Goal: Task Accomplishment & Management: Use online tool/utility

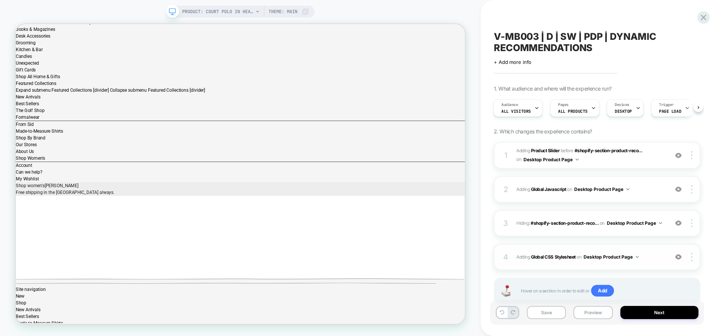
click at [569, 262] on div "4 Adding Global CSS Stylesheet on Desktop Product Page Add Before Add After Cop…" at bounding box center [597, 257] width 206 height 26
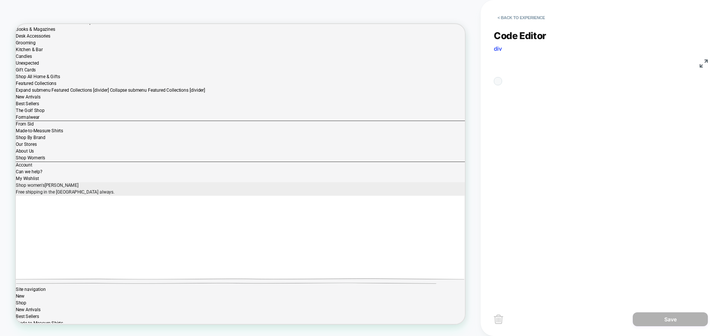
scroll to position [101, 0]
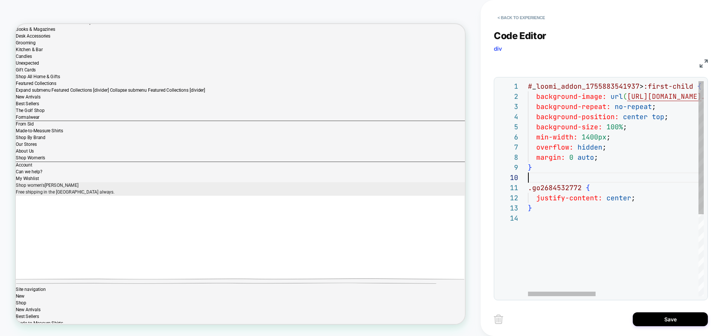
scroll to position [91, 0]
type textarea "**********"
click at [655, 320] on button "Save" at bounding box center [670, 319] width 75 height 14
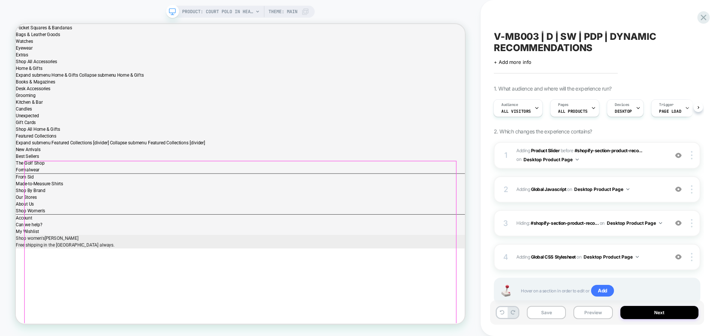
scroll to position [279, 0]
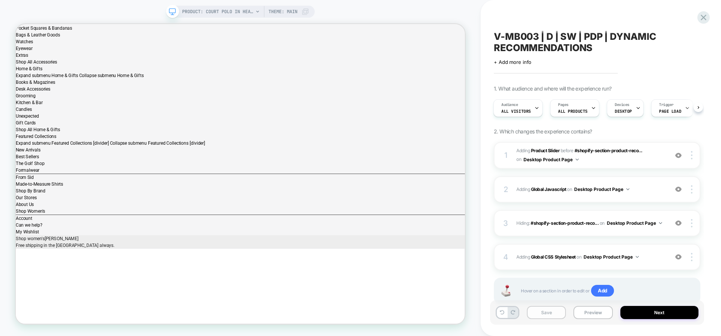
click at [536, 315] on button "Save" at bounding box center [546, 312] width 39 height 13
click at [654, 261] on span "Adding Global CSS Stylesheet on Desktop Product Page" at bounding box center [590, 256] width 148 height 9
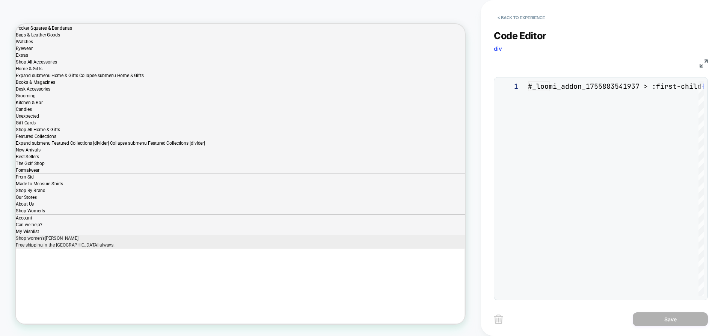
scroll to position [101, 0]
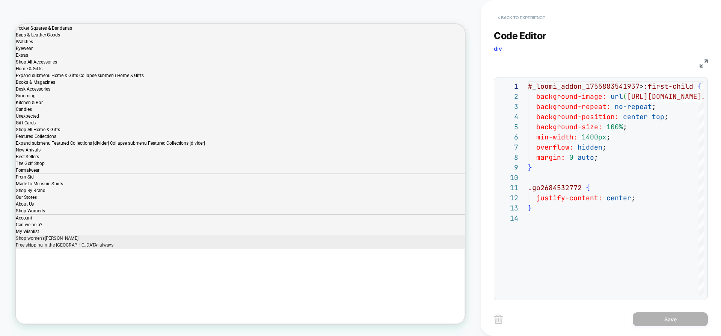
click at [522, 16] on button "< Back to experience" at bounding box center [521, 18] width 55 height 12
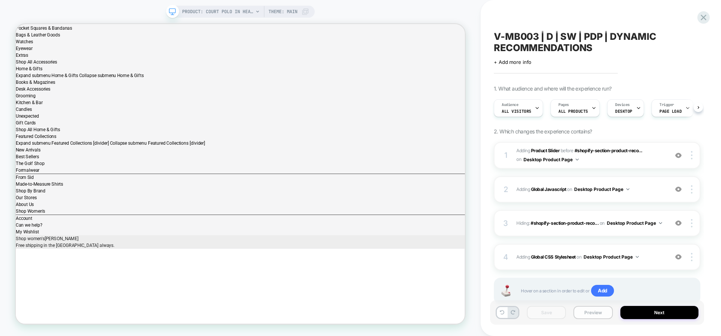
scroll to position [0, 0]
click at [585, 313] on button "Preview" at bounding box center [592, 312] width 39 height 13
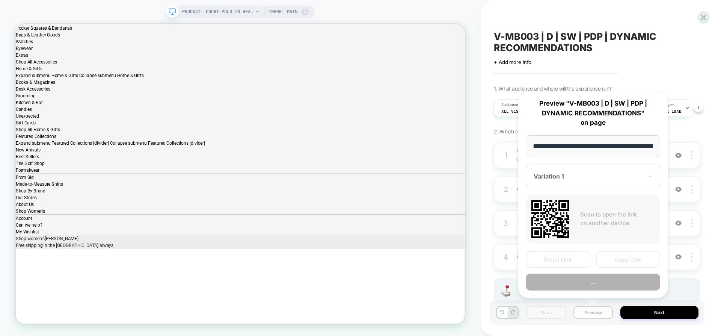
scroll to position [0, 242]
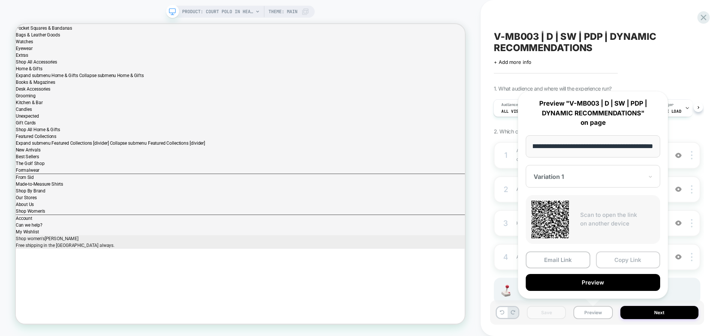
click at [605, 262] on button "Copy Link" at bounding box center [628, 259] width 65 height 17
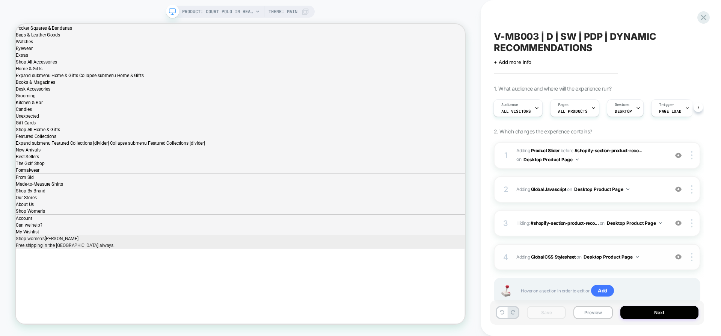
click at [561, 264] on div "4 Adding Global CSS Stylesheet on Desktop Product Page Add Before Add After Cop…" at bounding box center [597, 257] width 206 height 26
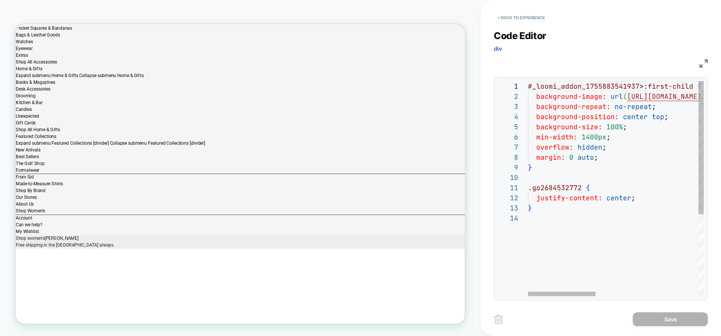
scroll to position [0, 41]
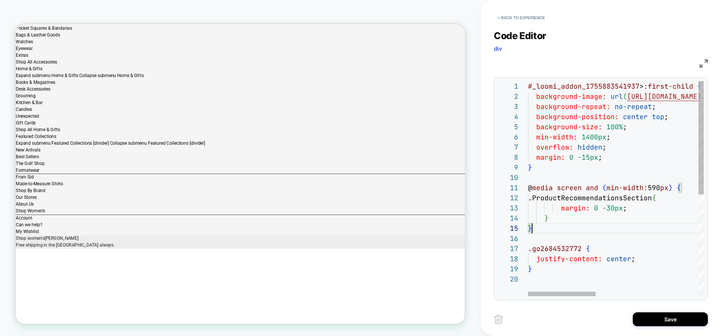
scroll to position [0, 24]
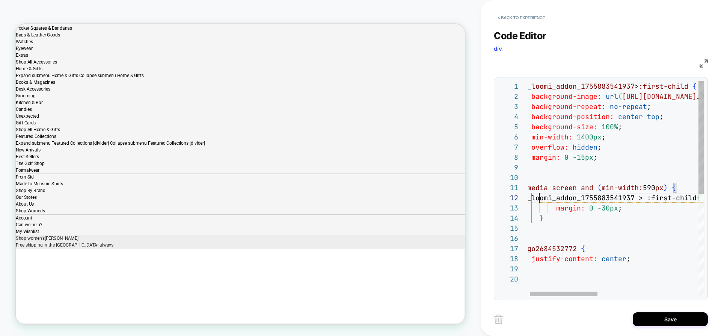
scroll to position [10, 0]
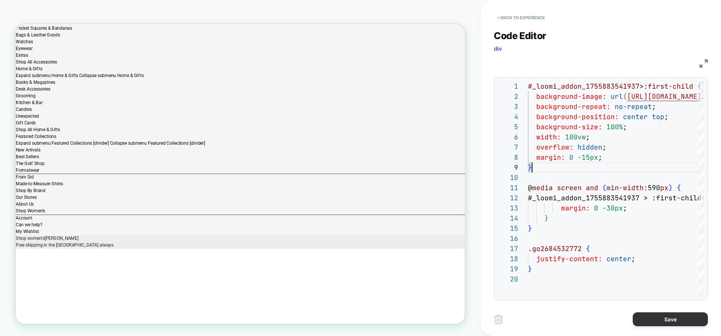
type textarea "**********"
click at [680, 320] on button "Save" at bounding box center [670, 319] width 75 height 14
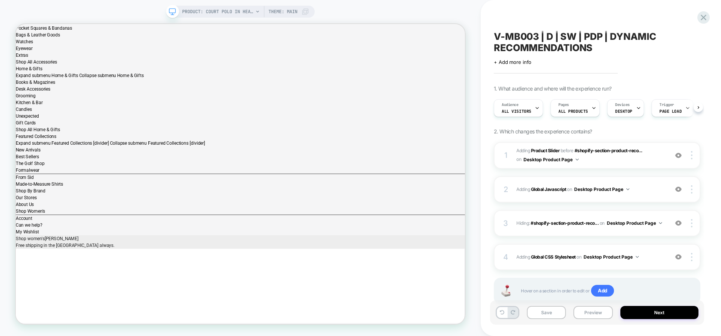
scroll to position [0, 0]
click at [546, 313] on button "Save" at bounding box center [546, 312] width 39 height 13
click at [584, 313] on button "Preview" at bounding box center [592, 312] width 39 height 13
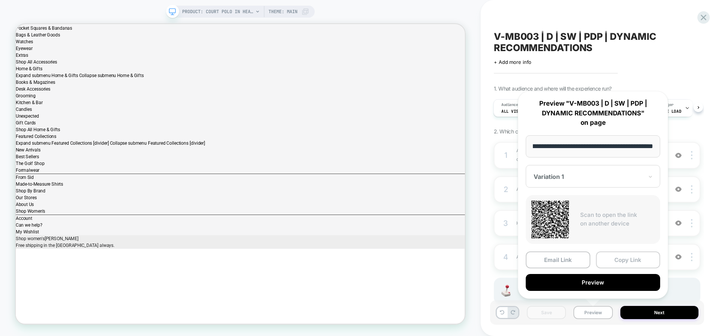
scroll to position [0, 0]
click at [607, 258] on button "Copy Link" at bounding box center [628, 259] width 65 height 17
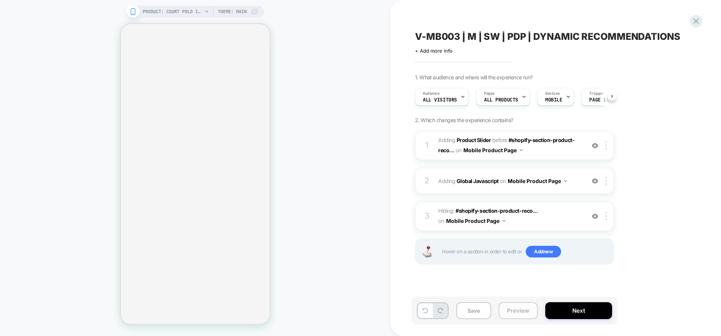
scroll to position [0, 0]
click at [520, 312] on button "Preview" at bounding box center [518, 310] width 39 height 17
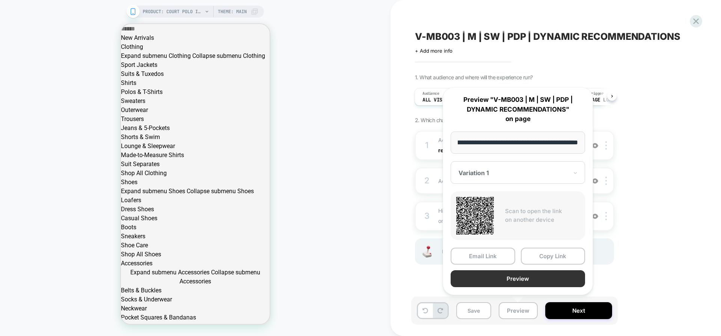
scroll to position [0, 0]
click at [547, 259] on button "Copy Link" at bounding box center [553, 255] width 65 height 17
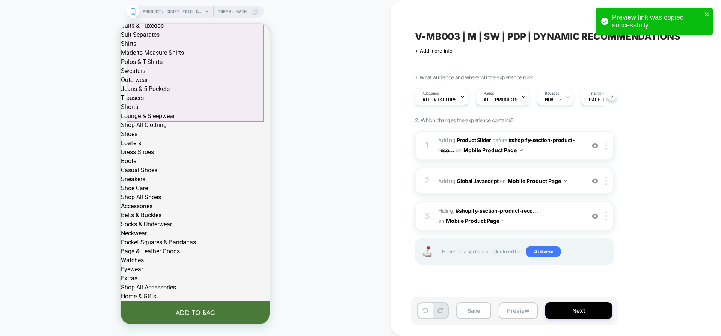
scroll to position [742, 0]
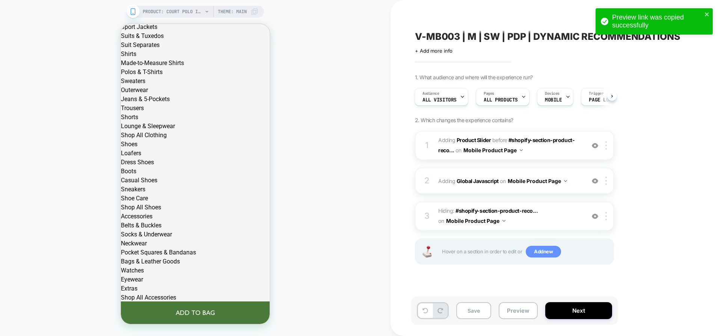
click at [535, 249] on span "Add new" at bounding box center [543, 252] width 35 height 12
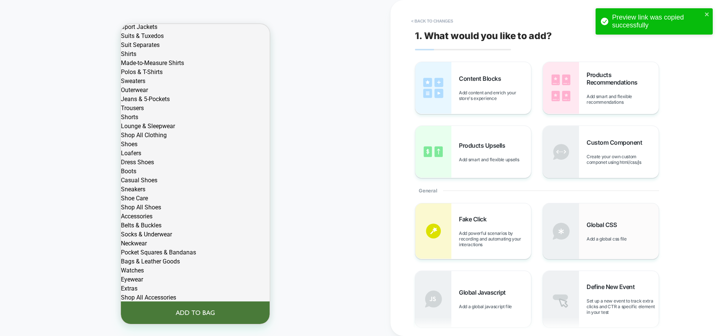
click at [577, 236] on img at bounding box center [561, 231] width 36 height 56
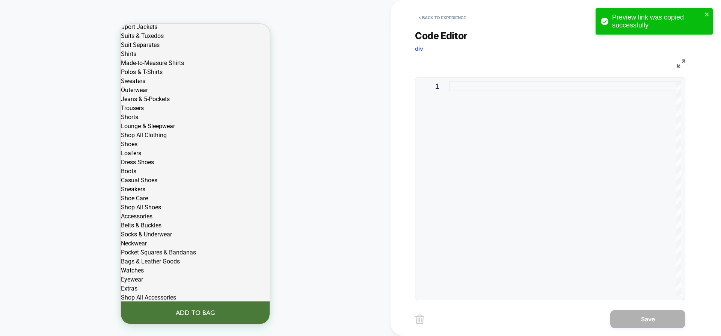
click at [556, 215] on div at bounding box center [565, 188] width 232 height 215
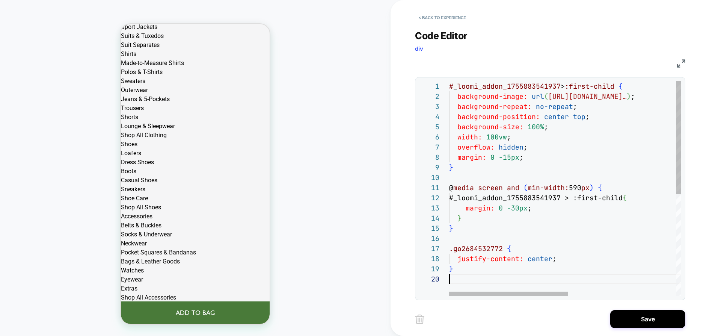
click at [541, 84] on div "# _ loomi_addon_1755883541937 > :first-child { background-image: url ( https://…" at bounding box center [670, 284] width 443 height 407
click at [538, 200] on div "# _ loomi_addon_1751999925582 > :first-child { background-image: url ( https://…" at bounding box center [670, 284] width 443 height 407
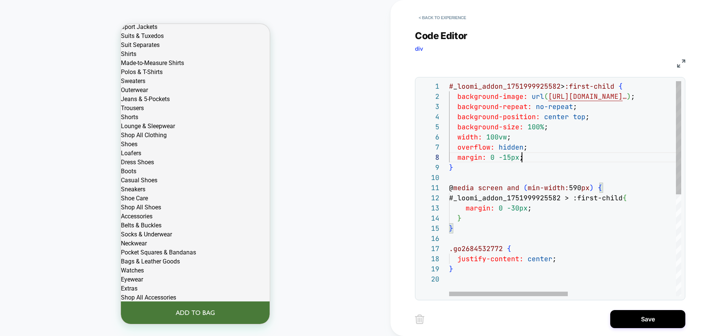
scroll to position [71, 73]
click at [552, 160] on div "# _ loomi_addon_1751999925582 > :first-child { background-image: url ( https://…" at bounding box center [670, 284] width 443 height 407
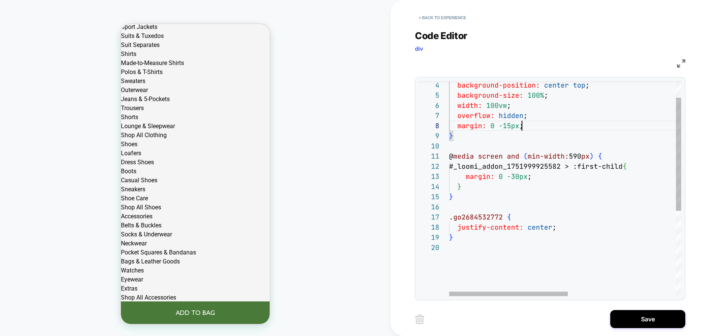
click at [472, 218] on div "background-position: center top ; background-size: 100% ; width: 100vw ; overfl…" at bounding box center [670, 253] width 443 height 407
type textarea "**********"
click at [571, 252] on div "background-position: center top ; background-size: 100% ; width: 100vw ; overfl…" at bounding box center [670, 253] width 443 height 407
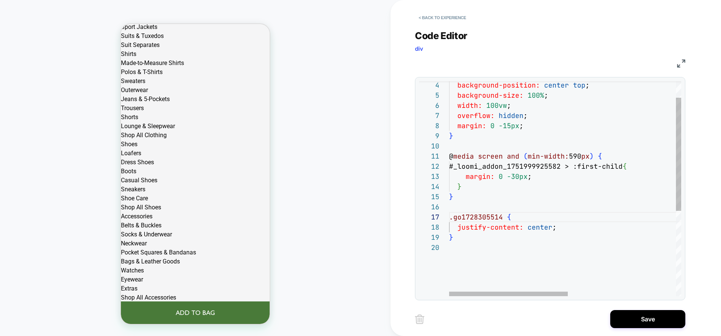
scroll to position [91, 0]
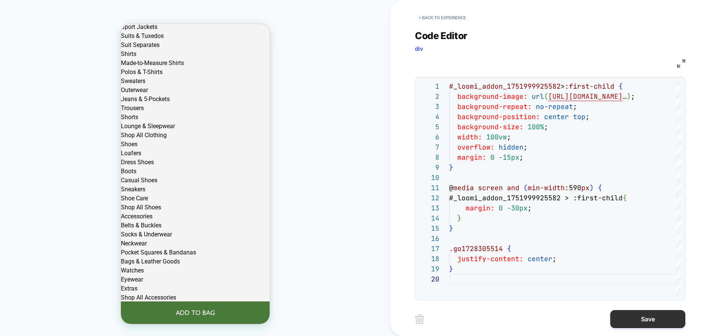
click at [644, 320] on button "Save" at bounding box center [647, 319] width 75 height 18
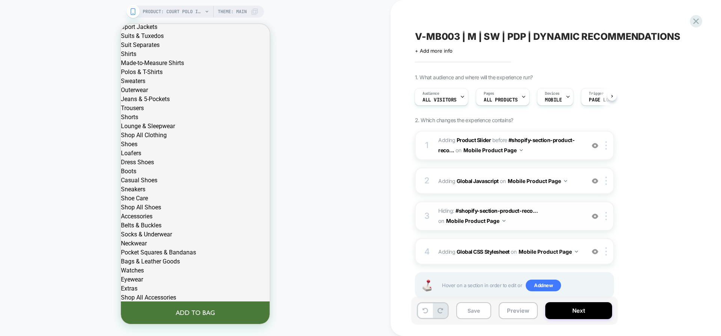
scroll to position [19, 0]
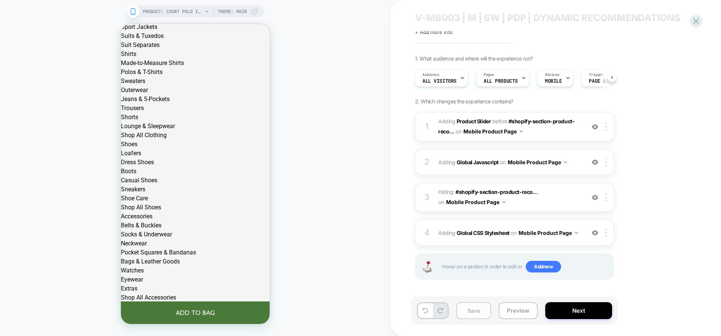
click at [481, 305] on button "Save" at bounding box center [473, 310] width 35 height 17
click at [514, 310] on button "Preview" at bounding box center [518, 310] width 39 height 17
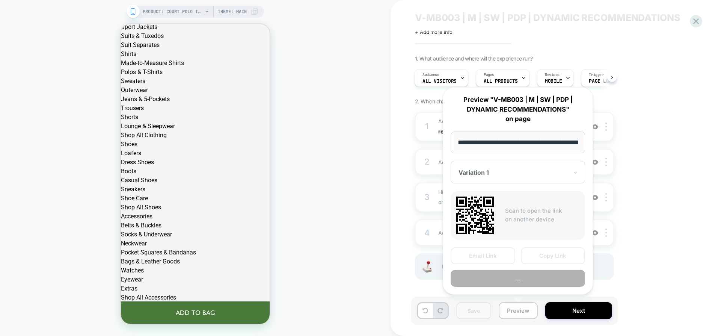
scroll to position [0, 202]
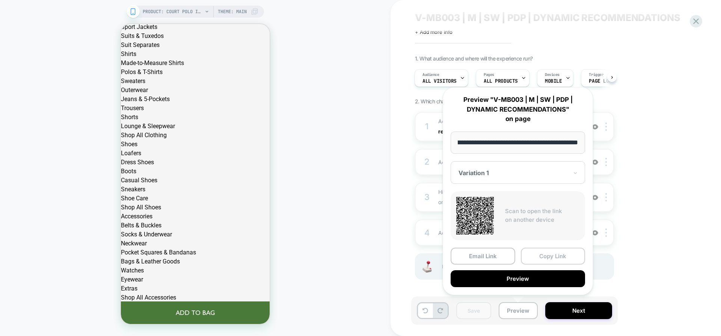
click at [526, 261] on button "Copy Link" at bounding box center [553, 255] width 65 height 17
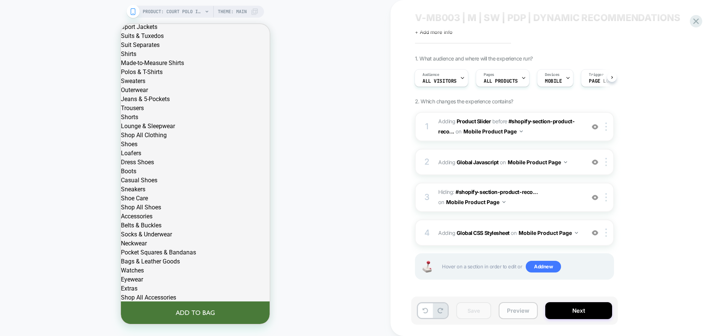
click at [515, 307] on button "Preview" at bounding box center [518, 310] width 39 height 17
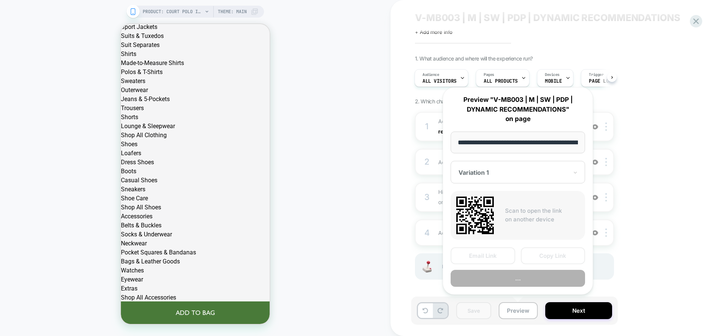
scroll to position [0, 202]
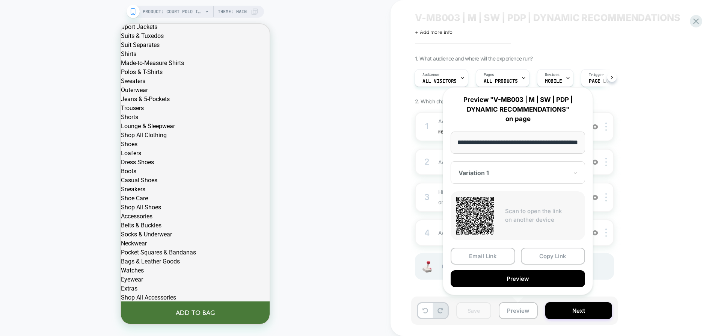
click at [568, 256] on button "Copy Link" at bounding box center [553, 255] width 65 height 17
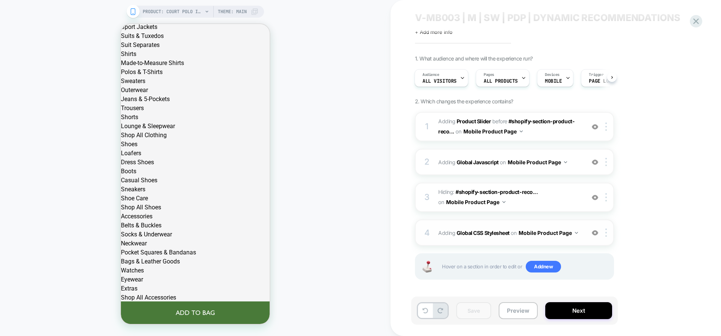
click at [536, 239] on div "4 Adding Global CSS Stylesheet on Mobile Product Page Add Before Add After Copy…" at bounding box center [514, 232] width 199 height 26
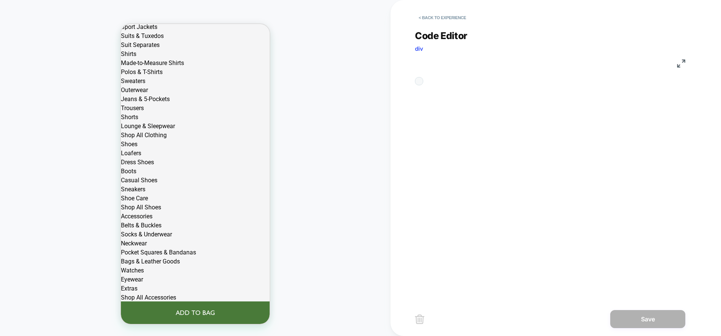
scroll to position [101, 0]
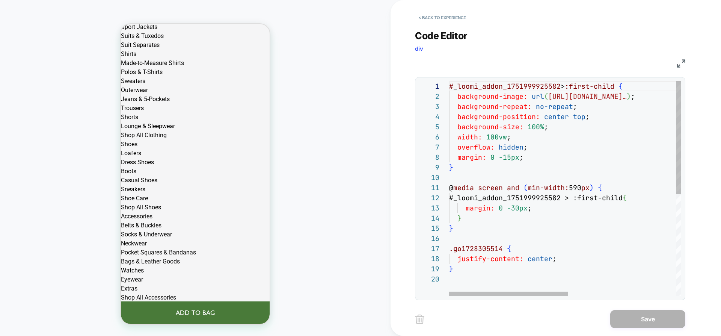
click at [518, 265] on div "# _ loomi_addon_1751999925582 > :first-child { background-image: url ( https://…" at bounding box center [670, 284] width 443 height 407
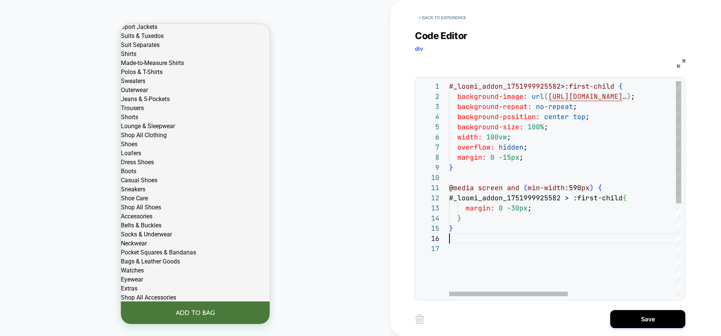
type textarea "**********"
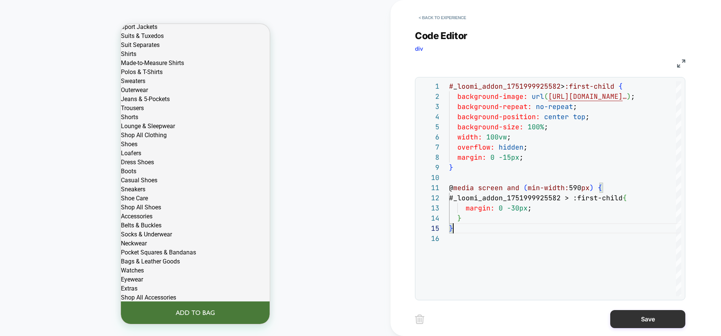
click at [639, 314] on button "Save" at bounding box center [647, 319] width 75 height 18
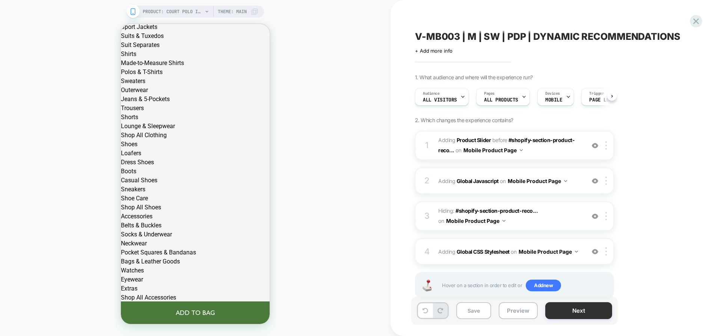
scroll to position [0, 0]
click at [475, 316] on button "Save" at bounding box center [473, 310] width 35 height 17
click at [514, 310] on button "Preview" at bounding box center [518, 310] width 39 height 17
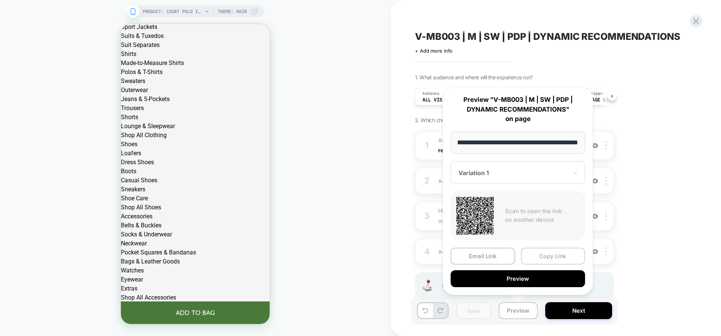
scroll to position [0, 0]
click at [530, 248] on button "Copy Link" at bounding box center [553, 255] width 65 height 17
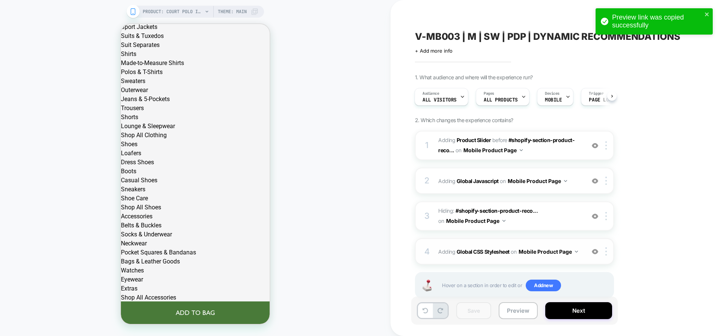
click at [506, 261] on div "4 Adding Global CSS Stylesheet on Mobile Product Page Add Before Add After Copy…" at bounding box center [514, 251] width 199 height 26
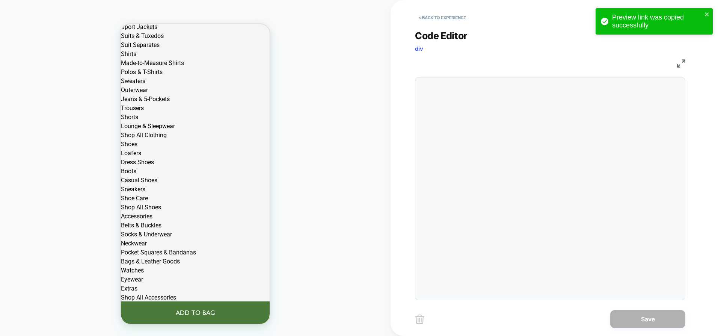
scroll to position [101, 0]
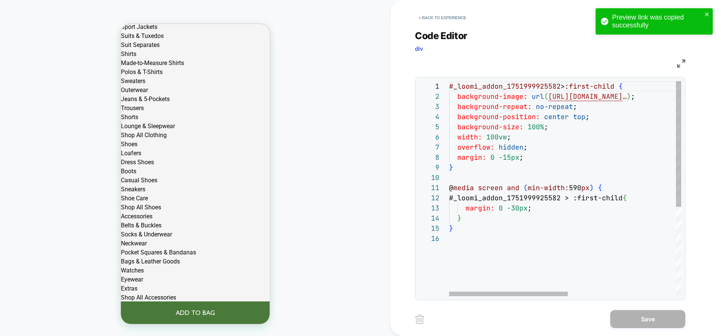
click at [572, 128] on div "# _ loomi_addon_1751999925582 > :first-child { background-image: url ( https://…" at bounding box center [670, 264] width 443 height 367
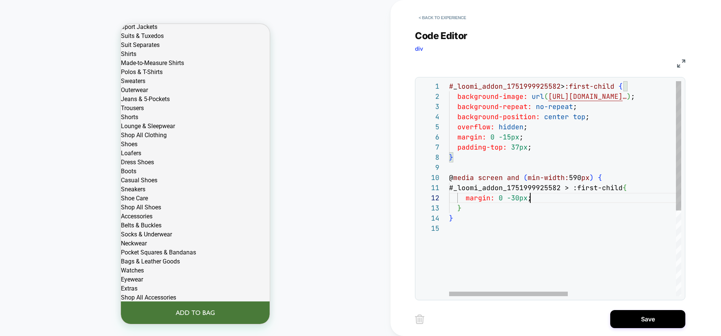
scroll to position [10, 81]
click at [566, 196] on div "# _ loomi_addon_1751999925582 > :first-child { background-image: url ( https://…" at bounding box center [670, 259] width 443 height 357
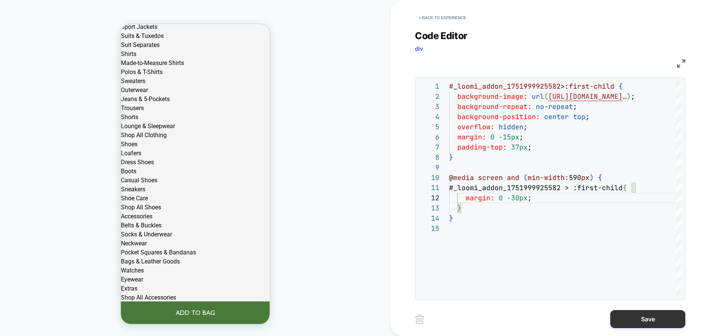
type textarea "**********"
click at [646, 317] on button "Save" at bounding box center [647, 319] width 75 height 18
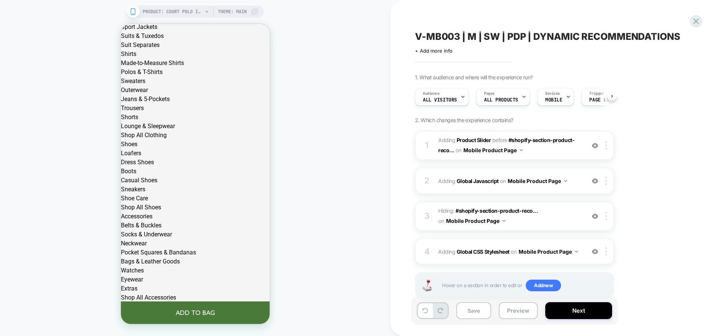
scroll to position [0, 0]
click at [487, 307] on button "Save" at bounding box center [473, 310] width 35 height 17
click at [526, 311] on button "Preview" at bounding box center [518, 310] width 39 height 17
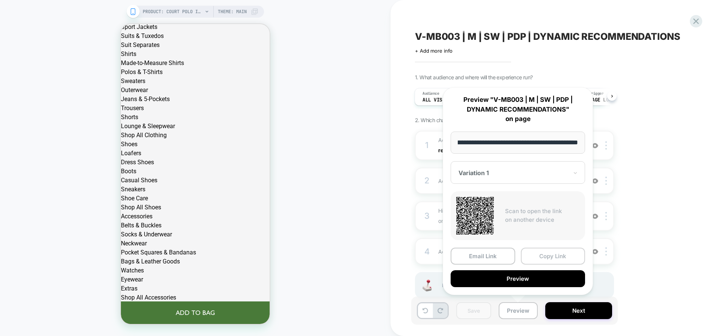
scroll to position [0, 0]
click at [540, 258] on button "Copy Link" at bounding box center [553, 255] width 65 height 17
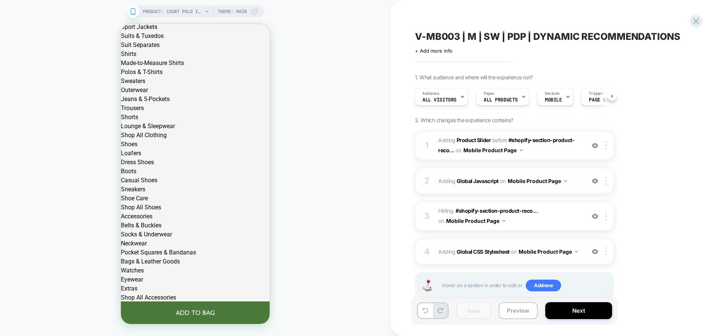
click at [579, 185] on span "Adding Global Javascript on Mobile Product Page" at bounding box center [509, 180] width 143 height 11
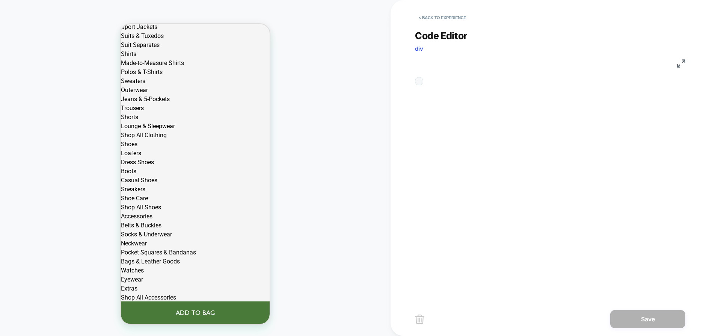
scroll to position [101, 0]
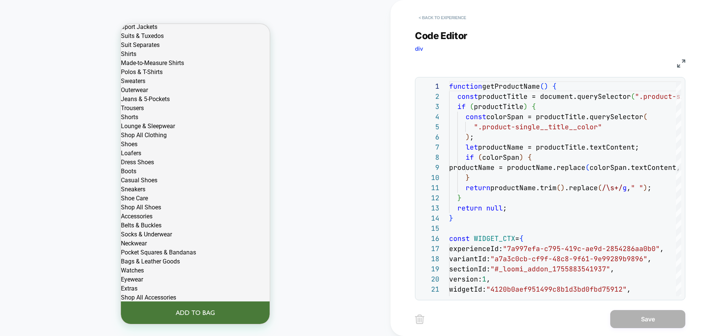
click at [431, 17] on button "< Back to experience" at bounding box center [442, 18] width 55 height 12
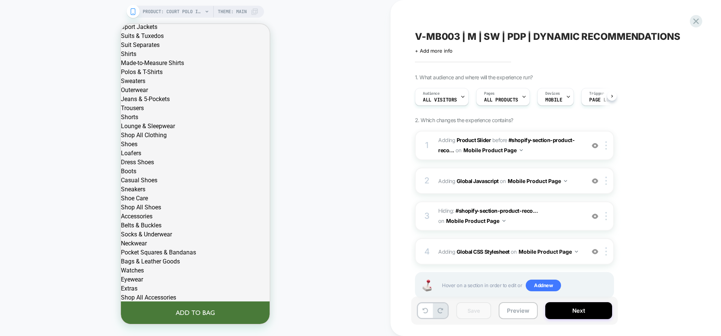
scroll to position [0, 0]
click at [577, 188] on div "2 Adding Global Javascript on Mobile Product Page Add Before Add After Copy to …" at bounding box center [514, 180] width 199 height 26
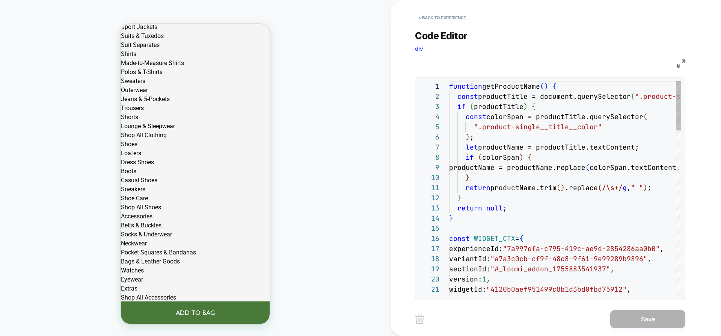
scroll to position [101, 0]
type textarea "**********"
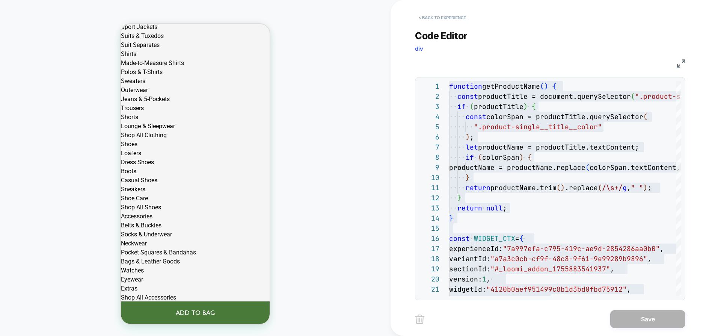
click at [465, 18] on button "< Back to experience" at bounding box center [442, 18] width 55 height 12
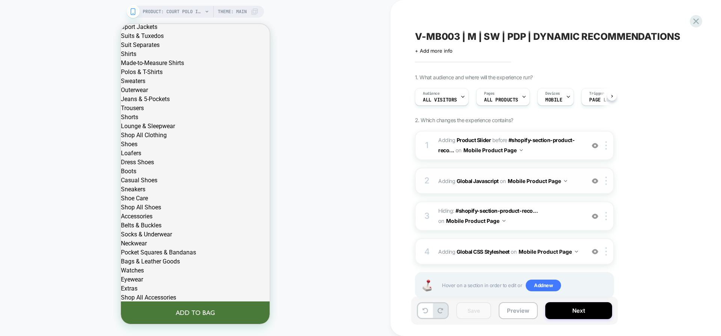
scroll to position [0, 0]
click at [506, 310] on button "Preview" at bounding box center [518, 310] width 39 height 17
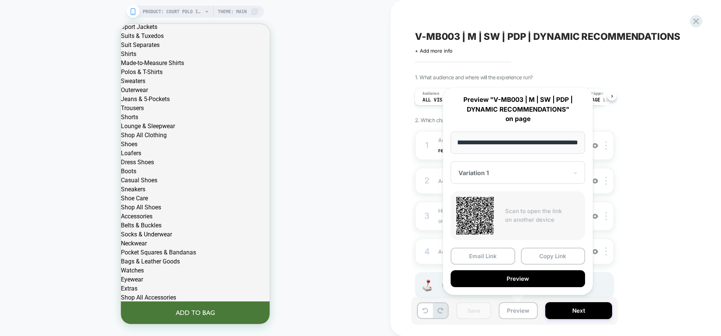
scroll to position [0, 0]
click at [560, 169] on div at bounding box center [513, 173] width 110 height 8
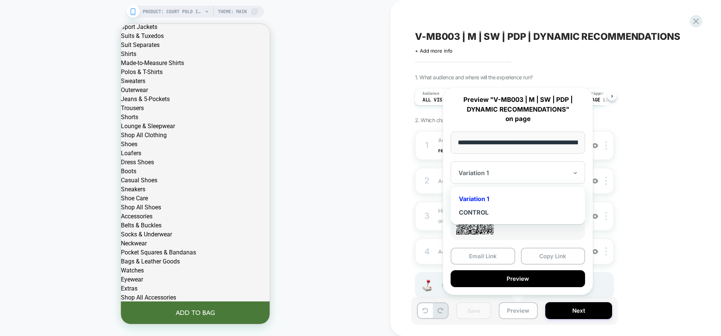
click at [560, 169] on div at bounding box center [513, 173] width 110 height 8
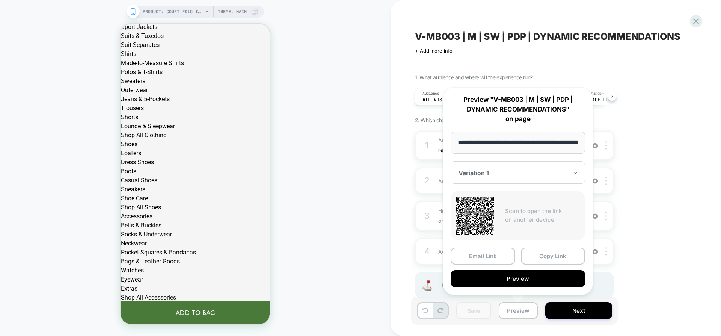
click at [566, 159] on div "**********" at bounding box center [518, 191] width 150 height 208
click at [641, 253] on div "1. What audience and where will the experience run? Audience All Visitors Pages…" at bounding box center [552, 195] width 274 height 243
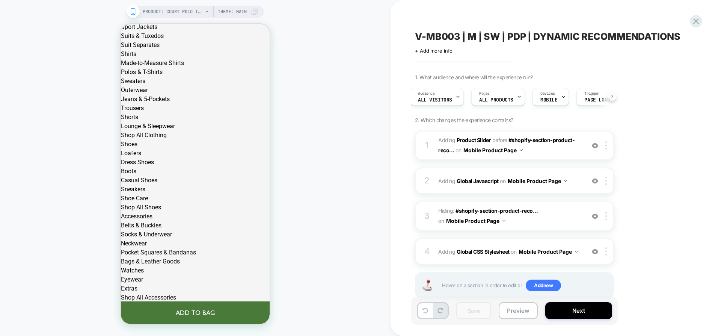
click at [607, 97] on button at bounding box center [611, 95] width 9 height 9
click at [580, 97] on div "Trigger Page Load" at bounding box center [567, 96] width 41 height 17
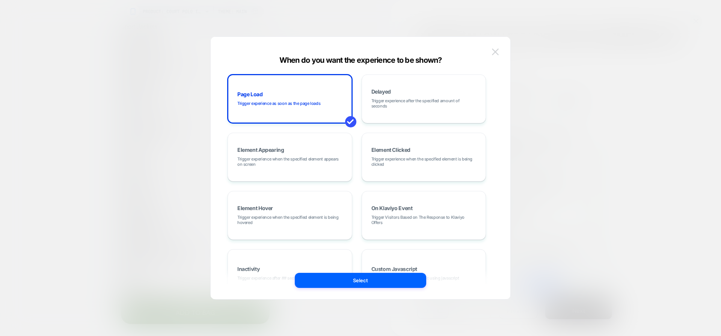
click at [498, 54] on img at bounding box center [495, 51] width 7 height 6
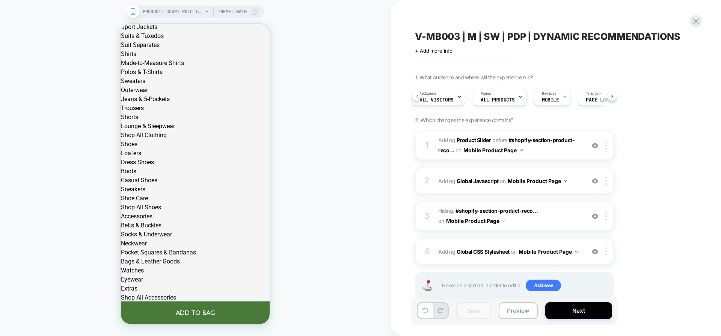
scroll to position [0, 3]
click at [547, 152] on span "#_loomi_addon_1751999925582 Adding Product Slider BEFORE #shopify-section-produ…" at bounding box center [509, 145] width 143 height 20
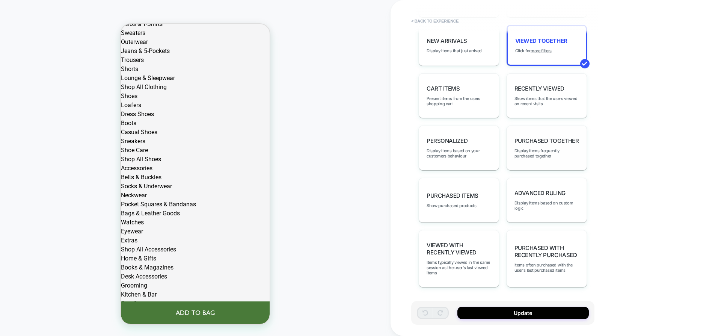
scroll to position [0, 0]
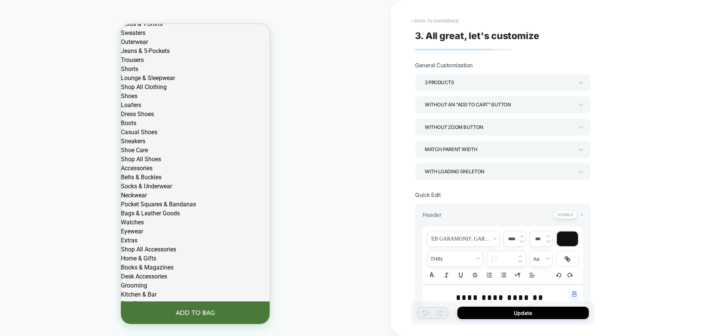
click at [430, 21] on button "< Back to experience" at bounding box center [434, 21] width 55 height 12
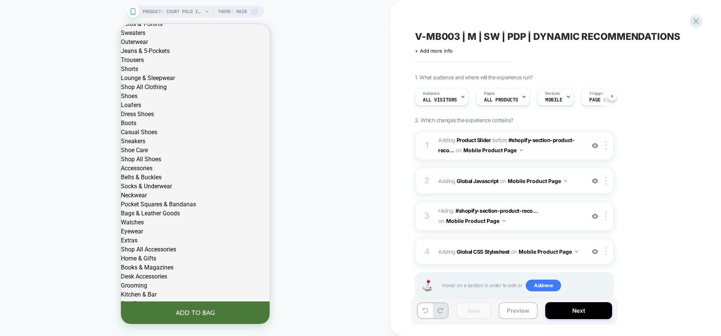
scroll to position [0, 0]
click at [517, 307] on button "Preview" at bounding box center [518, 310] width 39 height 17
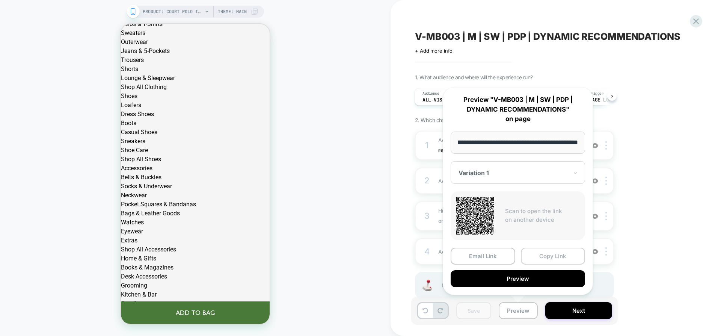
scroll to position [0, 0]
click at [539, 259] on button "Copy Link" at bounding box center [553, 255] width 65 height 17
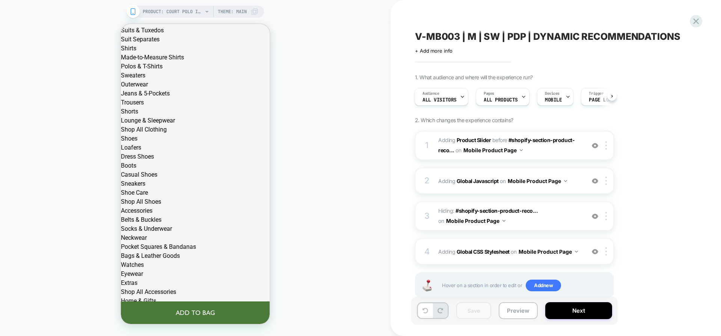
scroll to position [820, 0]
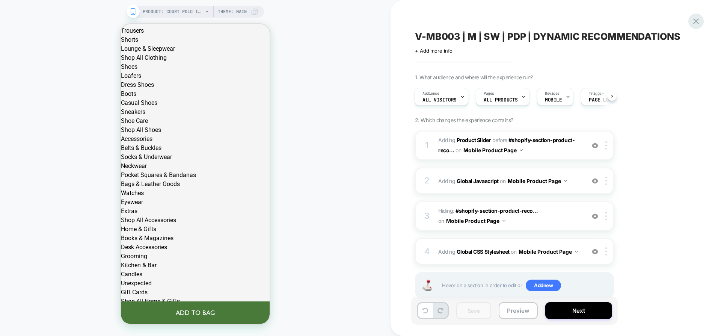
click at [695, 24] on icon at bounding box center [696, 21] width 10 height 10
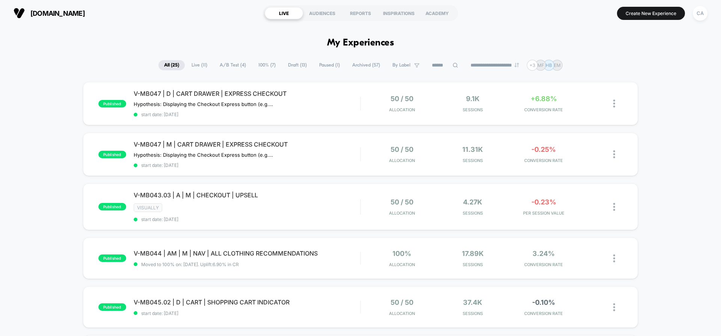
click at [452, 66] on icon at bounding box center [455, 65] width 6 height 6
paste input "**********"
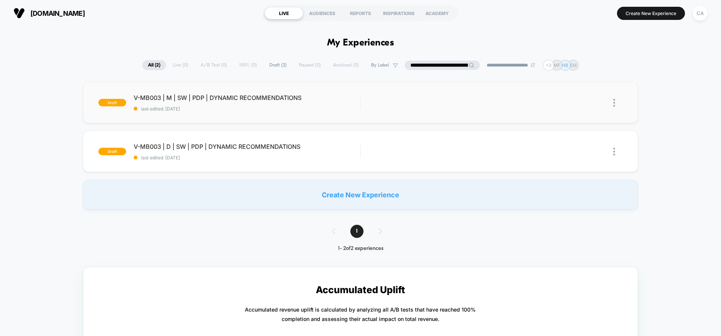
type input "**********"
click at [614, 104] on img at bounding box center [614, 103] width 2 height 8
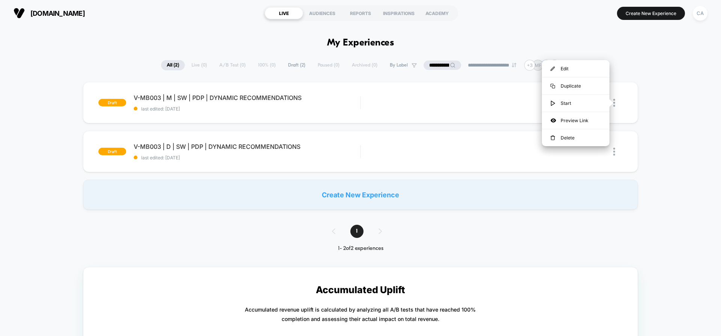
click at [657, 123] on div "draft V-MB003 | M | SW | PDP | DYNAMIC RECOMMENDATIONS last edited: 10/2/2025 E…" at bounding box center [360, 146] width 721 height 128
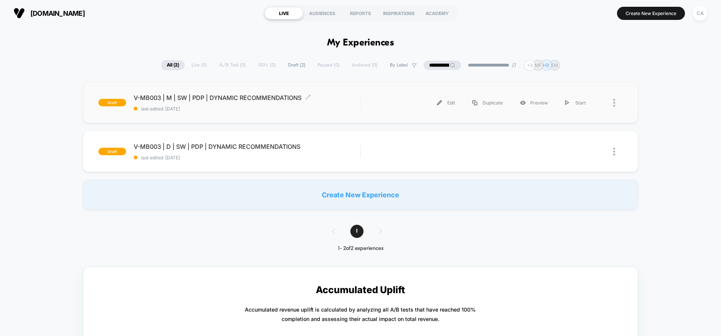
click at [254, 98] on span "V-MB003 | M | SW | PDP | DYNAMIC RECOMMENDATIONS Click to edit experience detai…" at bounding box center [247, 98] width 226 height 8
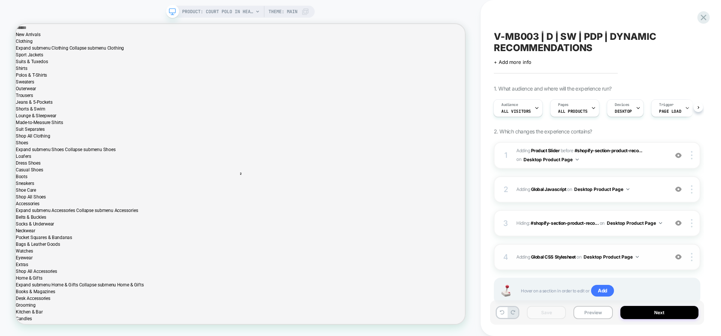
click at [641, 262] on div "4 Adding Global CSS Stylesheet on Desktop Product Page Add Before Add After Cop…" at bounding box center [597, 257] width 206 height 26
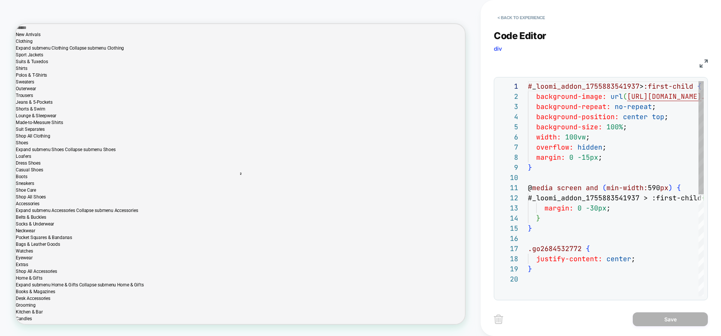
scroll to position [101, 0]
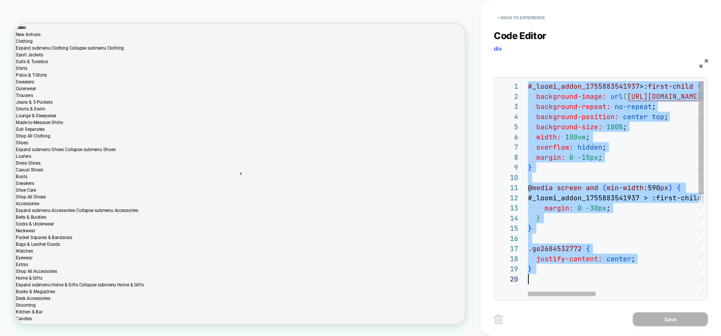
type textarea "**********"
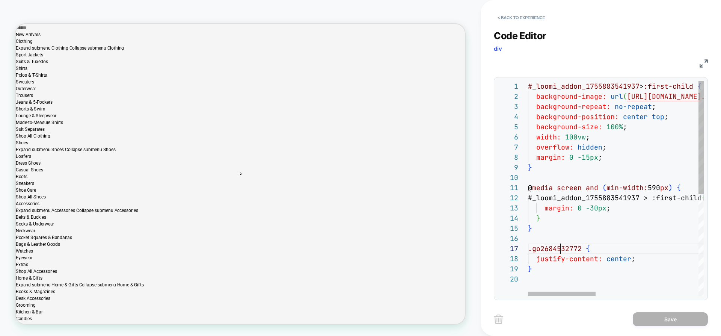
click at [514, 17] on button "< Back to experience" at bounding box center [521, 18] width 55 height 12
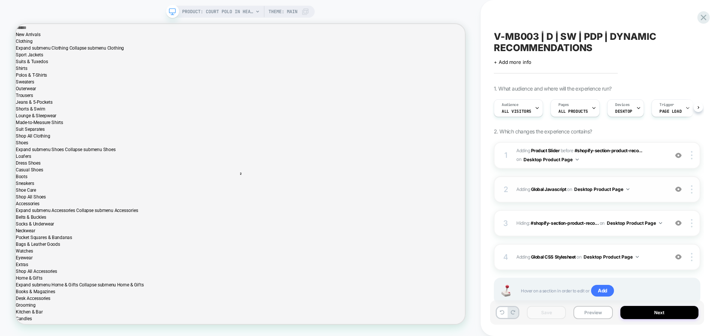
scroll to position [0, 0]
click at [674, 196] on div "2 Adding Global Javascript on Desktop Product Page Add Before Add After Copy to…" at bounding box center [597, 189] width 206 height 26
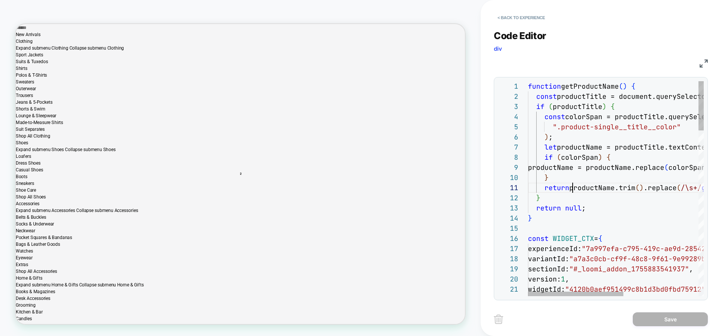
scroll to position [0, 45]
type textarea "**********"
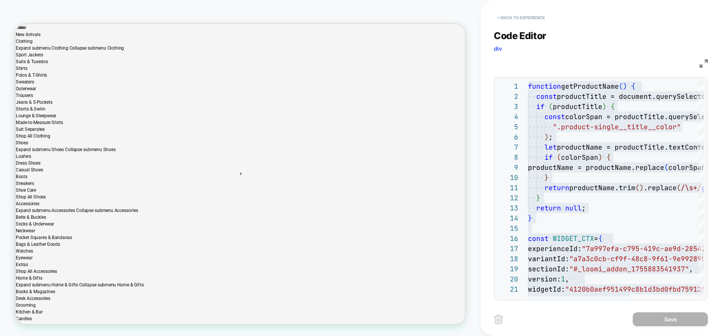
click at [511, 18] on button "< Back to experience" at bounding box center [521, 18] width 55 height 12
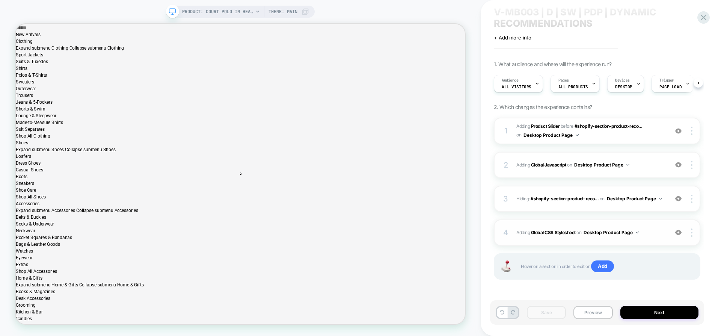
scroll to position [0, 0]
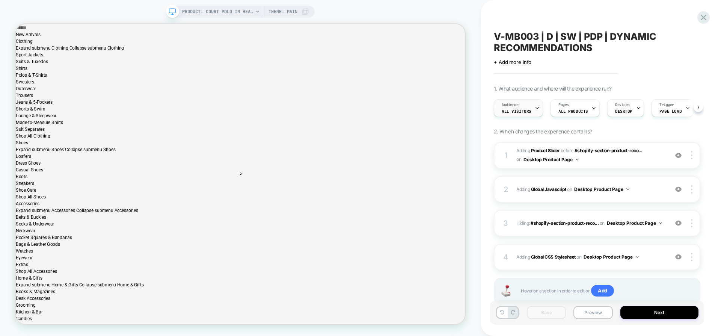
click at [536, 110] on icon at bounding box center [537, 107] width 5 height 5
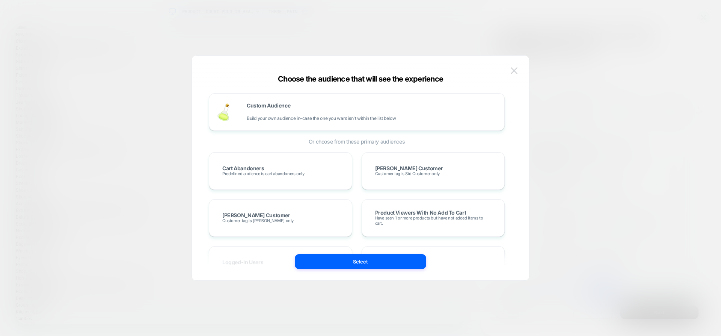
click at [512, 69] on img at bounding box center [514, 70] width 7 height 6
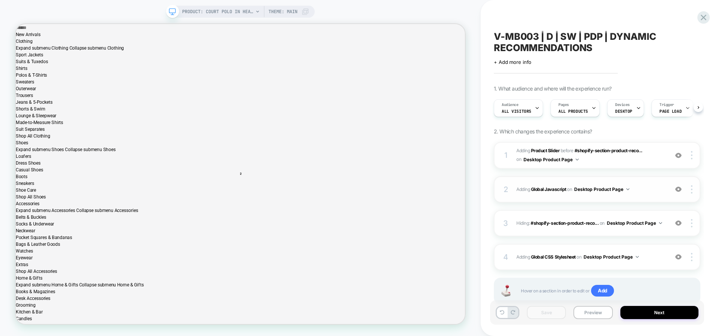
scroll to position [24, 0]
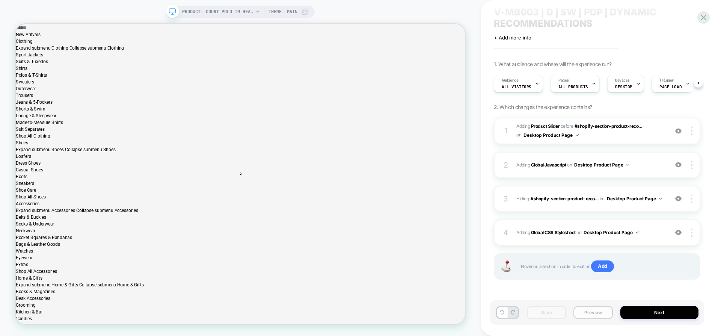
click at [601, 309] on button "Preview" at bounding box center [592, 312] width 39 height 13
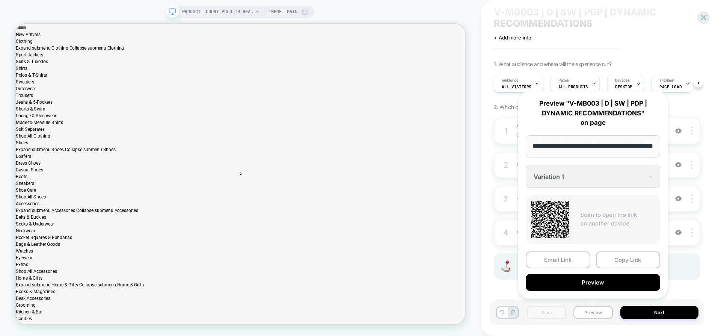
scroll to position [0, 0]
click at [564, 178] on div "**********" at bounding box center [593, 195] width 150 height 208
click at [650, 178] on div "**********" at bounding box center [593, 195] width 150 height 208
click at [650, 176] on div "**********" at bounding box center [593, 195] width 150 height 208
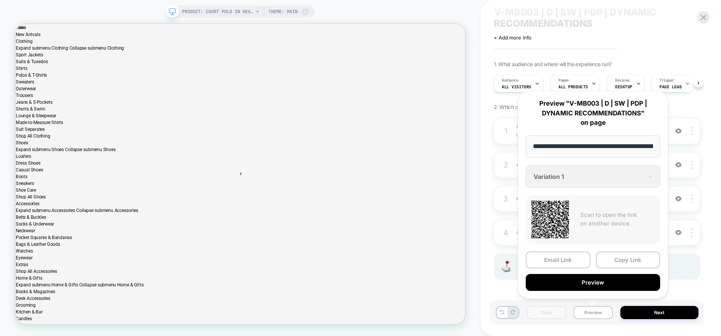
click at [650, 176] on div "**********" at bounding box center [593, 195] width 150 height 208
click at [686, 249] on div "1 #_loomi_addon_1755883541937 Adding Product Slider BEFORE #shopify-section-pro…" at bounding box center [597, 208] width 206 height 181
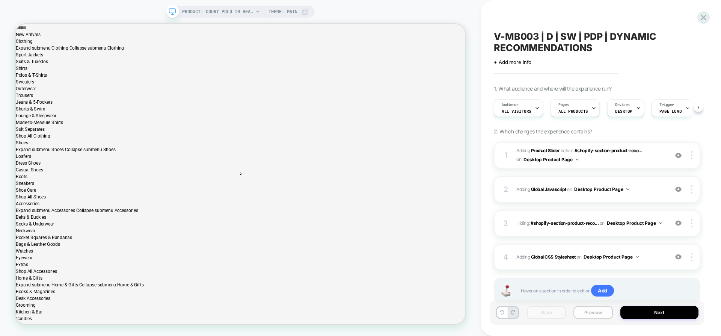
click at [601, 315] on button "Preview" at bounding box center [592, 312] width 39 height 13
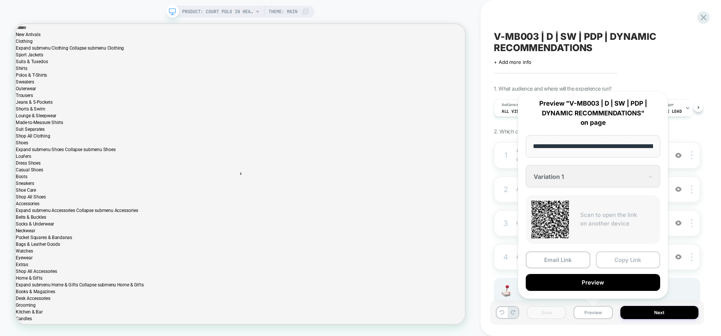
click at [624, 258] on button "Copy Link" at bounding box center [628, 259] width 65 height 17
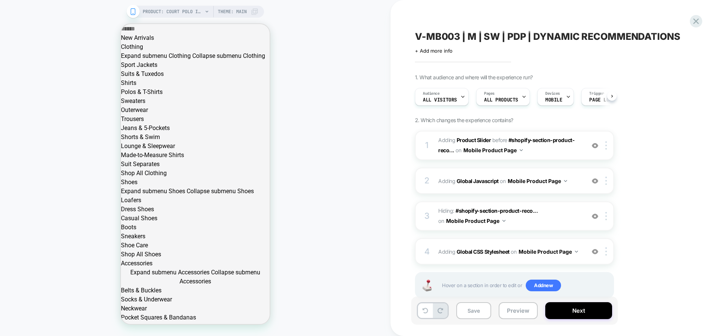
scroll to position [0, 0]
click at [532, 37] on span "V-MB003 | M | SW | PDP | DYNAMIC RECOMMENDATIONS" at bounding box center [547, 36] width 265 height 11
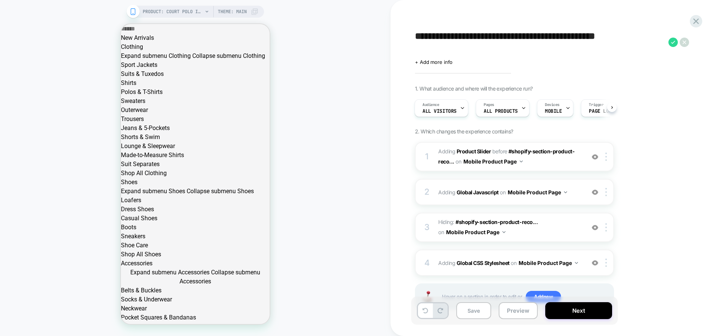
click at [532, 37] on textarea "**********" at bounding box center [540, 42] width 250 height 23
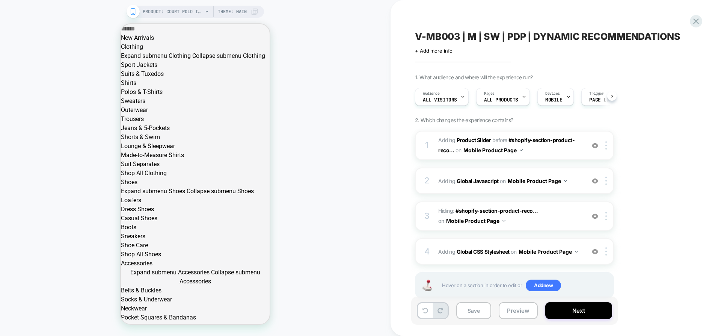
scroll to position [0, 0]
click at [549, 189] on div "2 Adding Global Javascript on Mobile Product Page Add Before Add After Copy to …" at bounding box center [514, 180] width 199 height 26
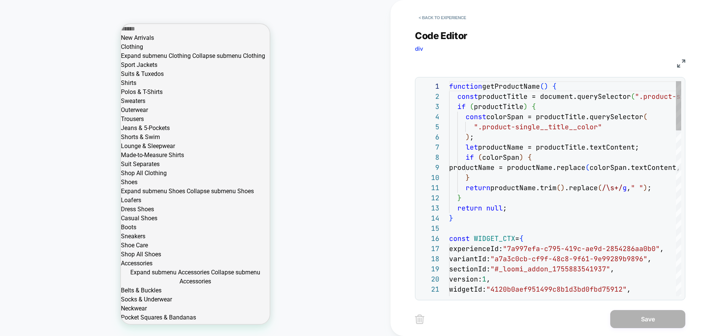
scroll to position [101, 0]
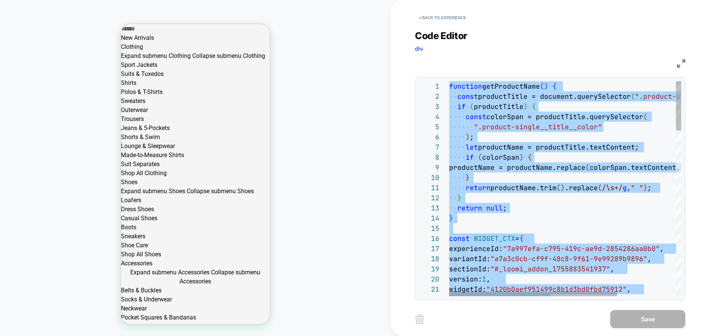
type textarea "**"
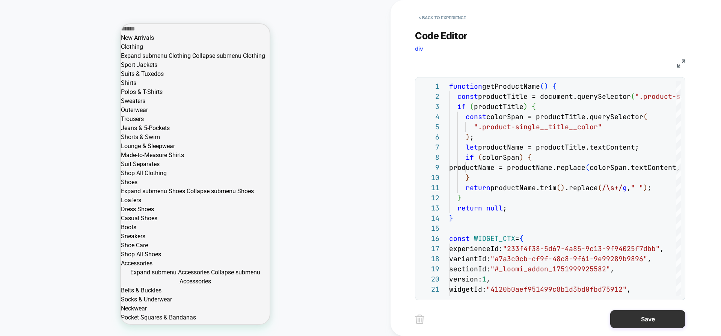
click at [640, 317] on button "Save" at bounding box center [647, 319] width 75 height 18
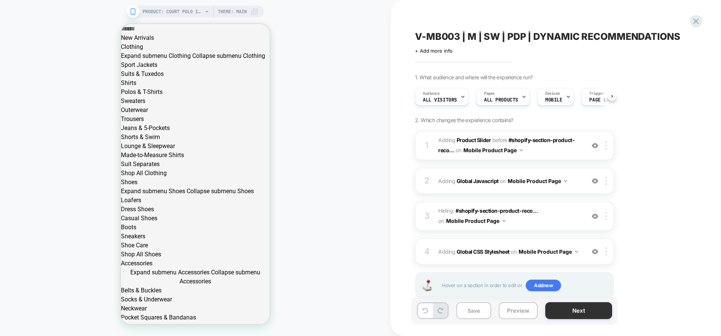
scroll to position [0, 0]
click at [484, 313] on button "Save" at bounding box center [473, 310] width 35 height 17
click at [523, 312] on button "Preview" at bounding box center [518, 310] width 39 height 17
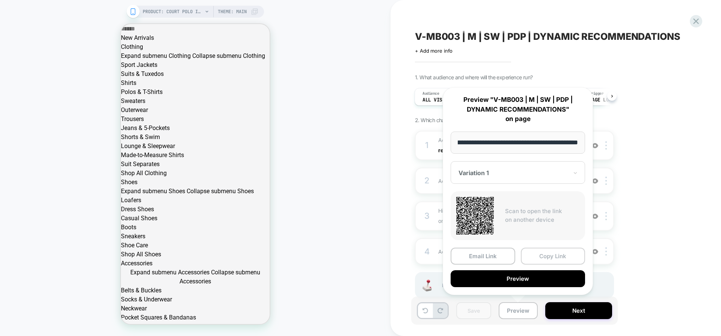
scroll to position [0, 0]
click at [541, 256] on button "Copy Link" at bounding box center [553, 255] width 65 height 17
